Goal: Task Accomplishment & Management: Use online tool/utility

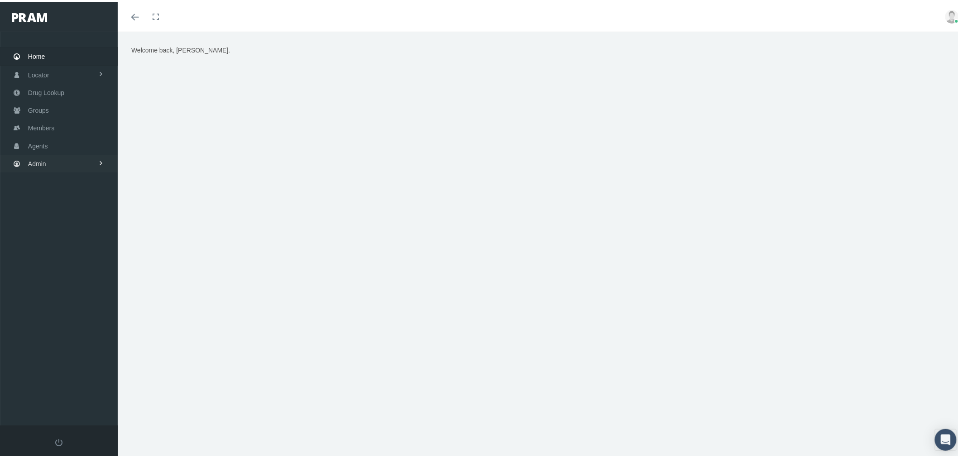
click at [76, 161] on link "Admin" at bounding box center [59, 162] width 118 height 18
click at [64, 376] on link "Settings" at bounding box center [59, 381] width 118 height 16
click at [78, 397] on span "Mail Merge Templates" at bounding box center [66, 404] width 62 height 15
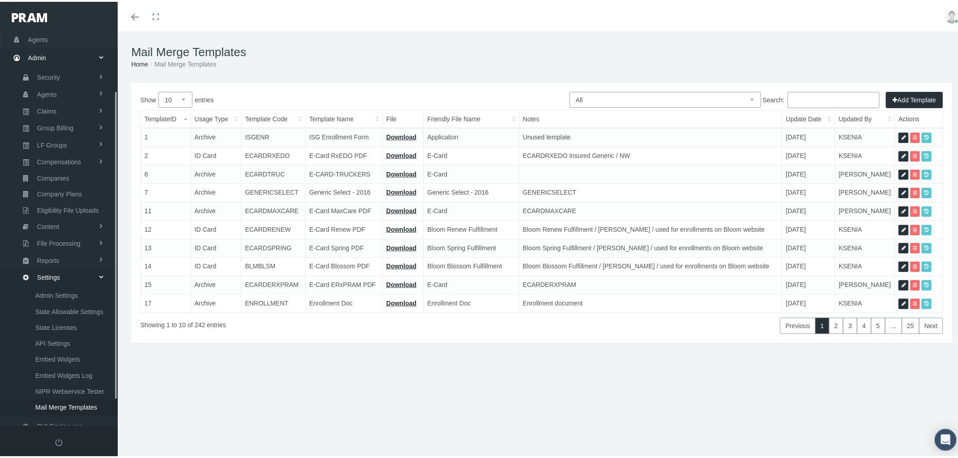
scroll to position [106, 0]
click at [716, 97] on select "All Members Agents Onboarding Prospects Group Policy Related Remittances Formul…" at bounding box center [664, 98] width 191 height 16
select select "2"
click at [569, 90] on select "All Members Agents Onboarding Prospects Group Policy Related Remittances Formul…" at bounding box center [664, 98] width 191 height 16
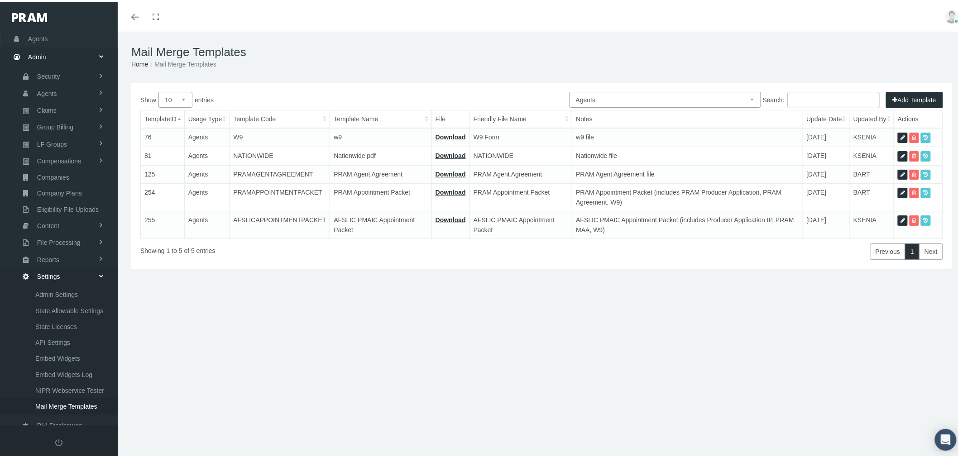
click at [900, 171] on icon at bounding box center [902, 173] width 5 height 9
select select "2"
type input "PRAMAGENTAGREEMENT"
type input "PRAM Agent Agreement"
type input "pram-agreement-non-insured-2025-07-18.pdf"
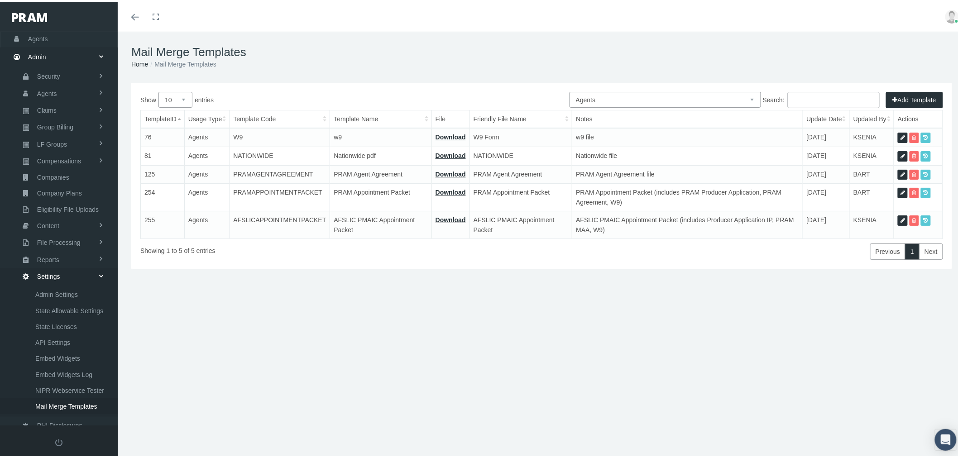
type input "PRAM Agent Agreement"
type textarea "PRAM Agent Agreement file"
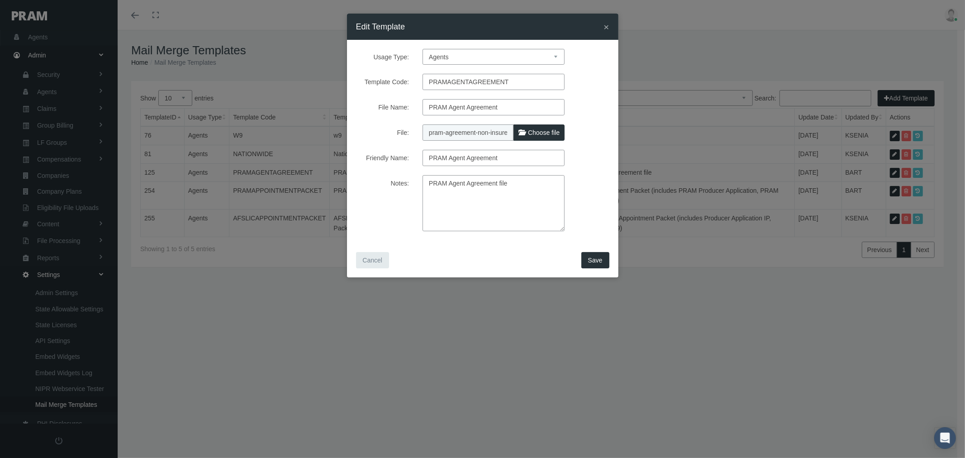
click at [530, 132] on span "Choose file" at bounding box center [544, 132] width 32 height 7
click at [530, 132] on input "File:" at bounding box center [483, 130] width 120 height 13
type input "C:\fakepath\PRAM agreement non-insured [DATE].pdf"
type input "PRAM agreement non-insured [DATE].pdf"
click at [592, 259] on span "Save" at bounding box center [595, 260] width 14 height 7
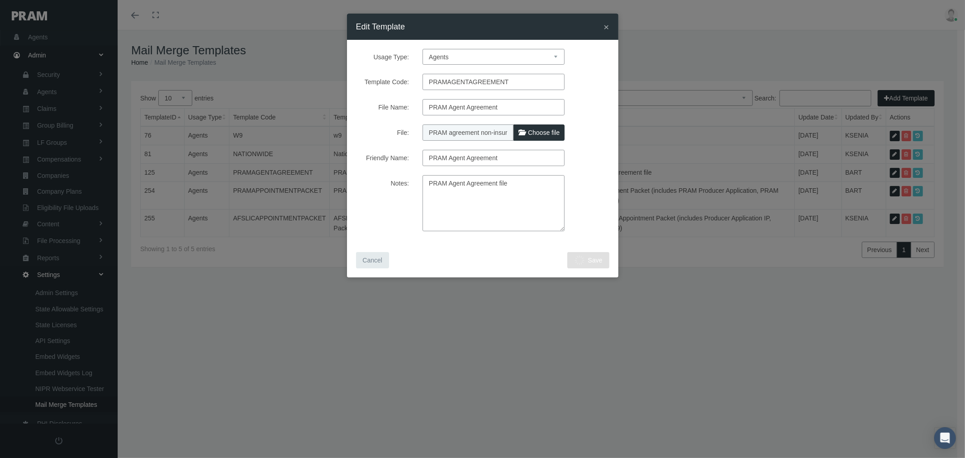
select select "1"
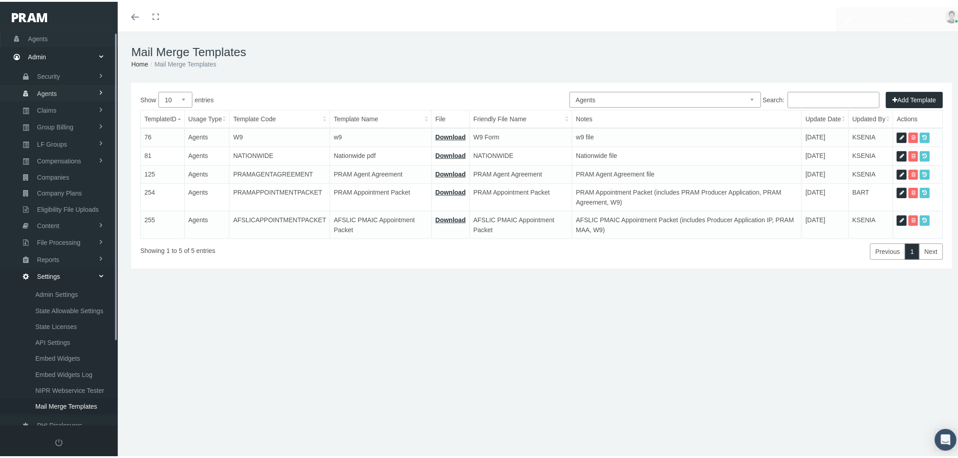
scroll to position [0, 0]
click at [65, 140] on link "Agents" at bounding box center [59, 143] width 118 height 18
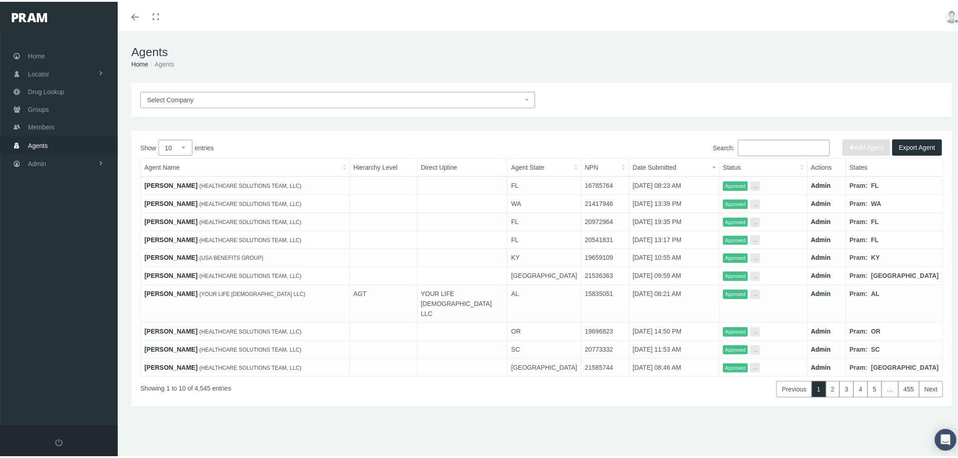
click at [766, 152] on input "Search:" at bounding box center [784, 146] width 92 height 16
paste input "[PERSON_NAME]"
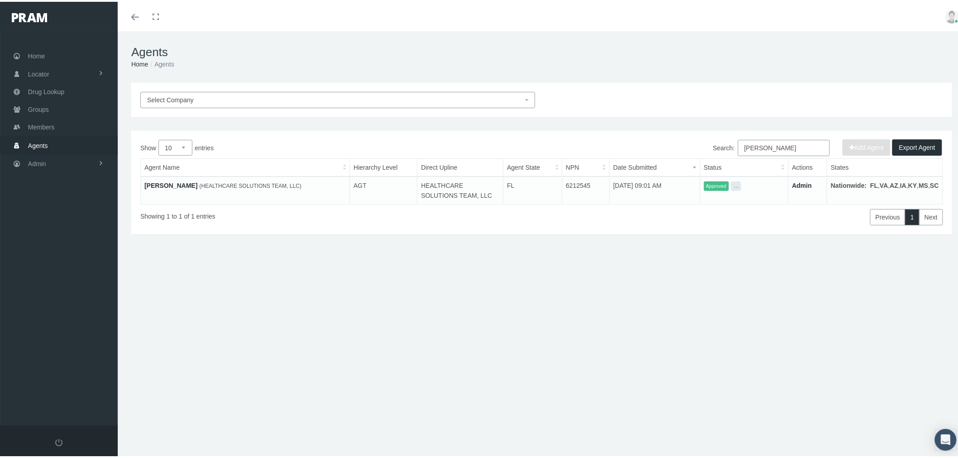
type input "[PERSON_NAME]"
click at [812, 183] on link "Admin" at bounding box center [802, 183] width 20 height 7
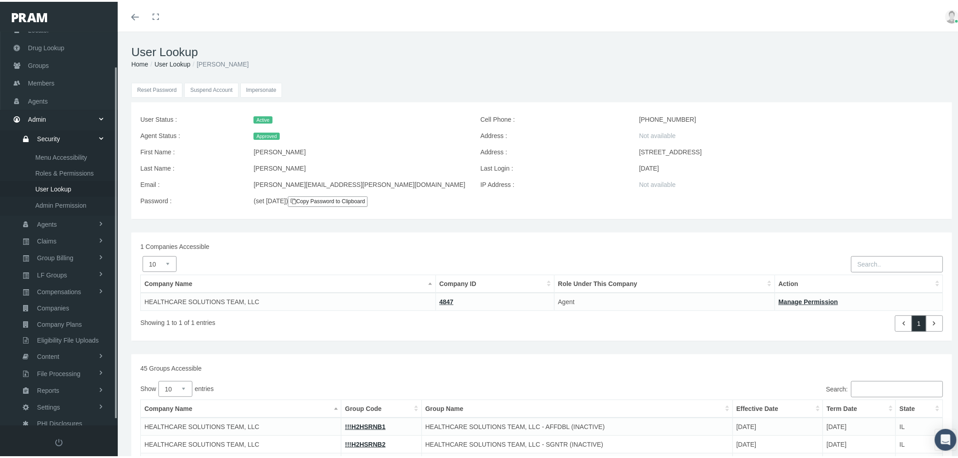
scroll to position [44, 0]
click at [252, 88] on input "Impersonate" at bounding box center [261, 88] width 42 height 15
